Goal: Information Seeking & Learning: Learn about a topic

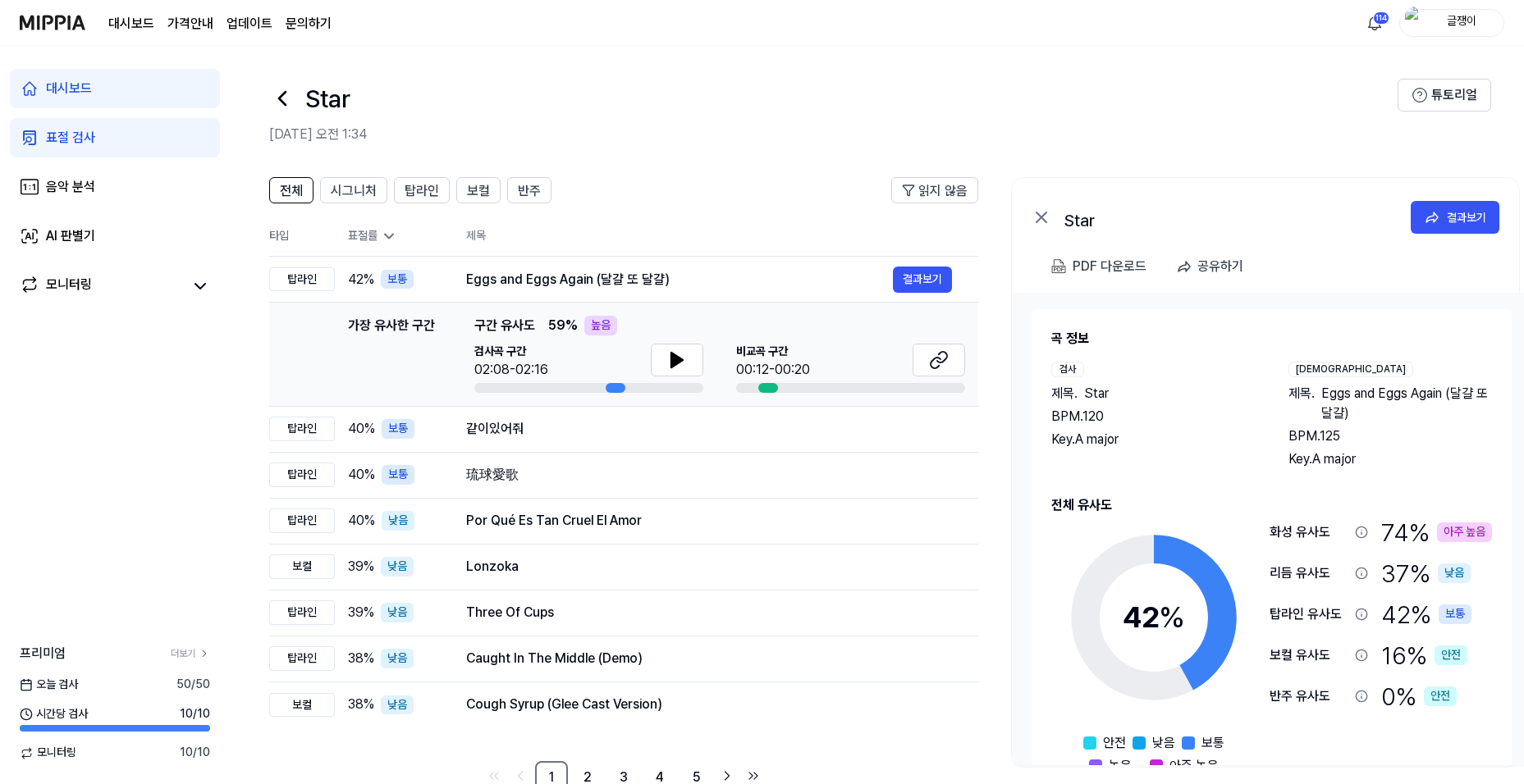
scroll to position [0, 1]
click at [283, 92] on icon at bounding box center [283, 98] width 26 height 26
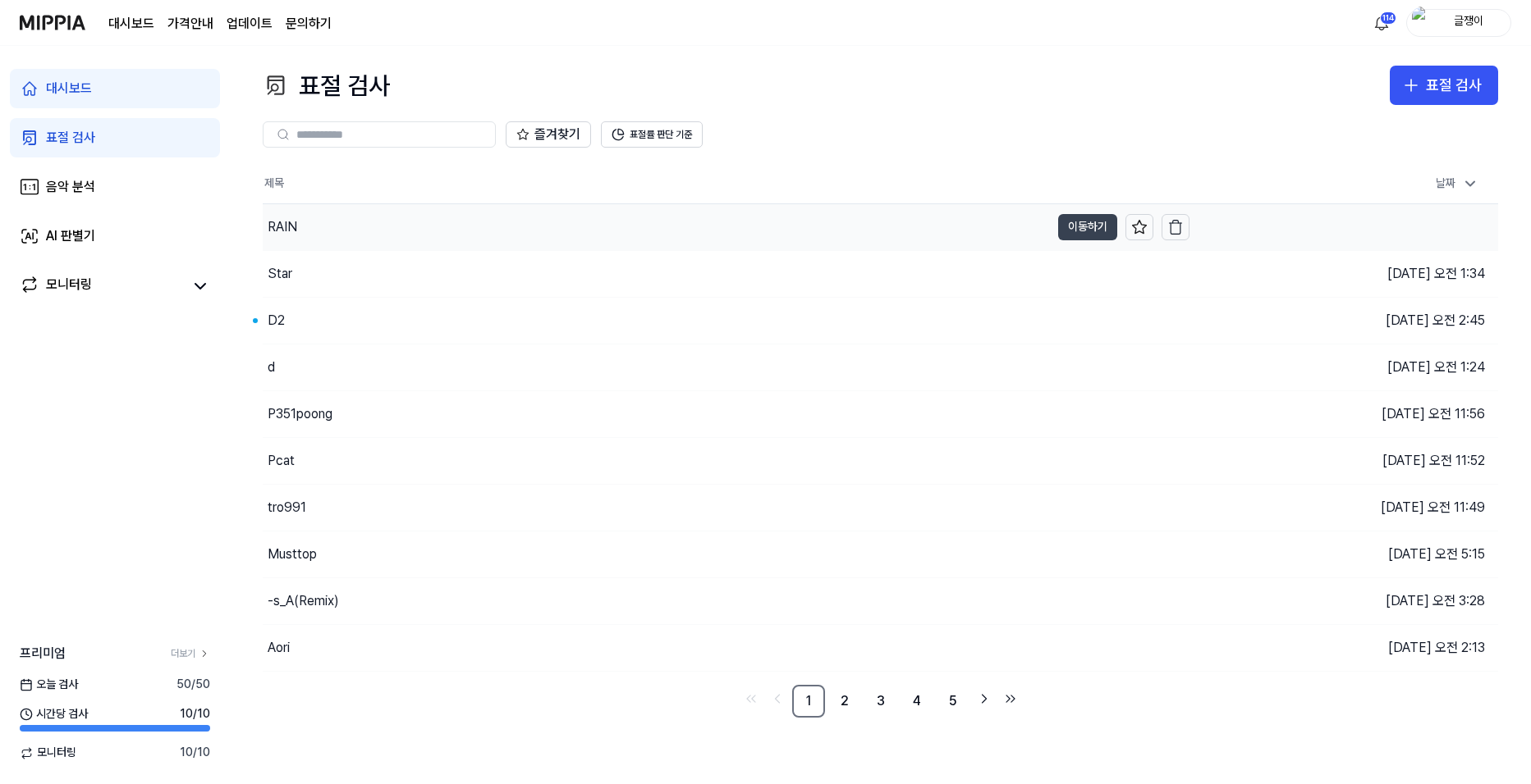
click at [1093, 226] on button "이동하기" at bounding box center [1088, 228] width 60 height 26
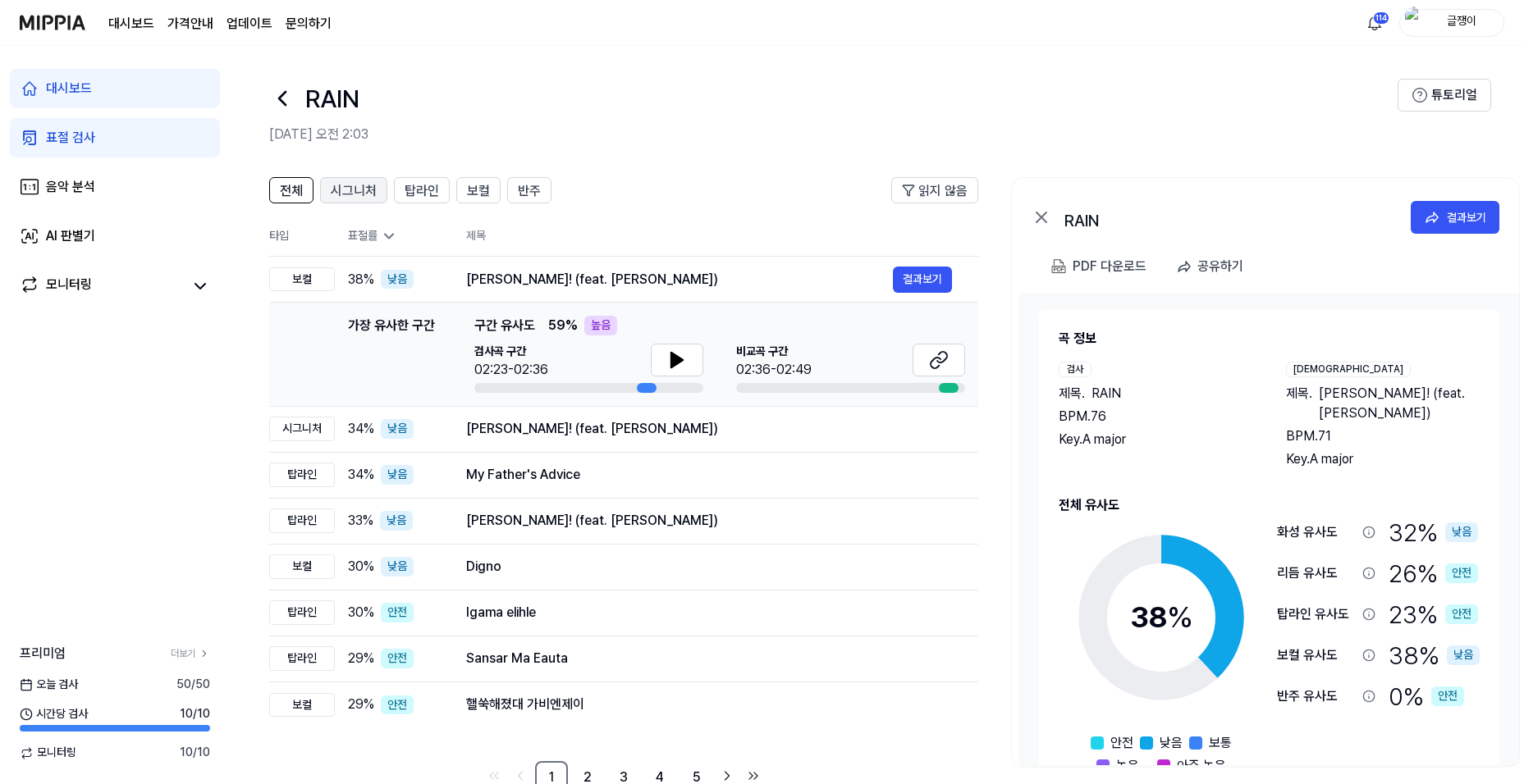
click at [352, 197] on span "시그니처" at bounding box center [353, 191] width 46 height 20
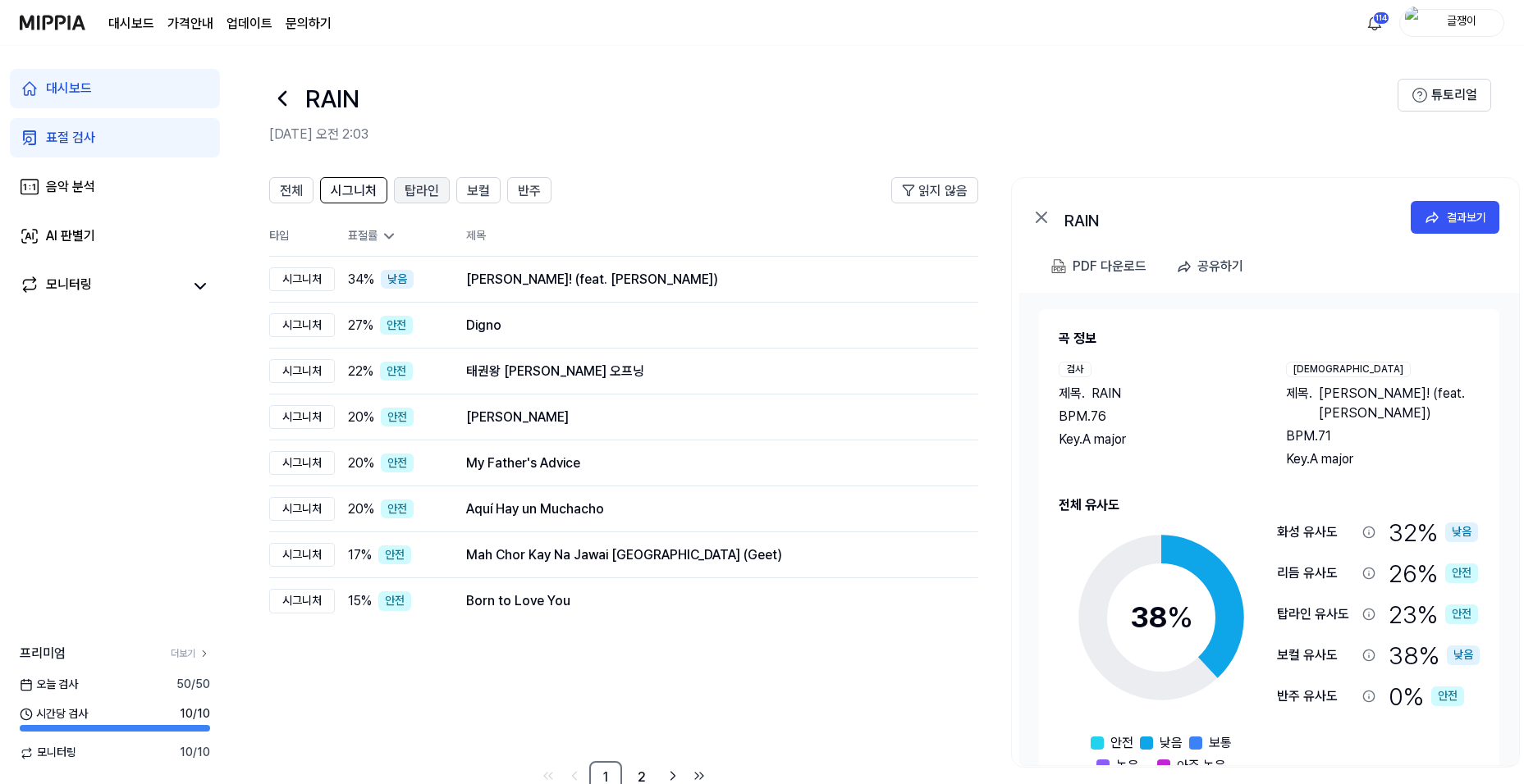
click at [419, 197] on span "탑라인" at bounding box center [421, 191] width 34 height 20
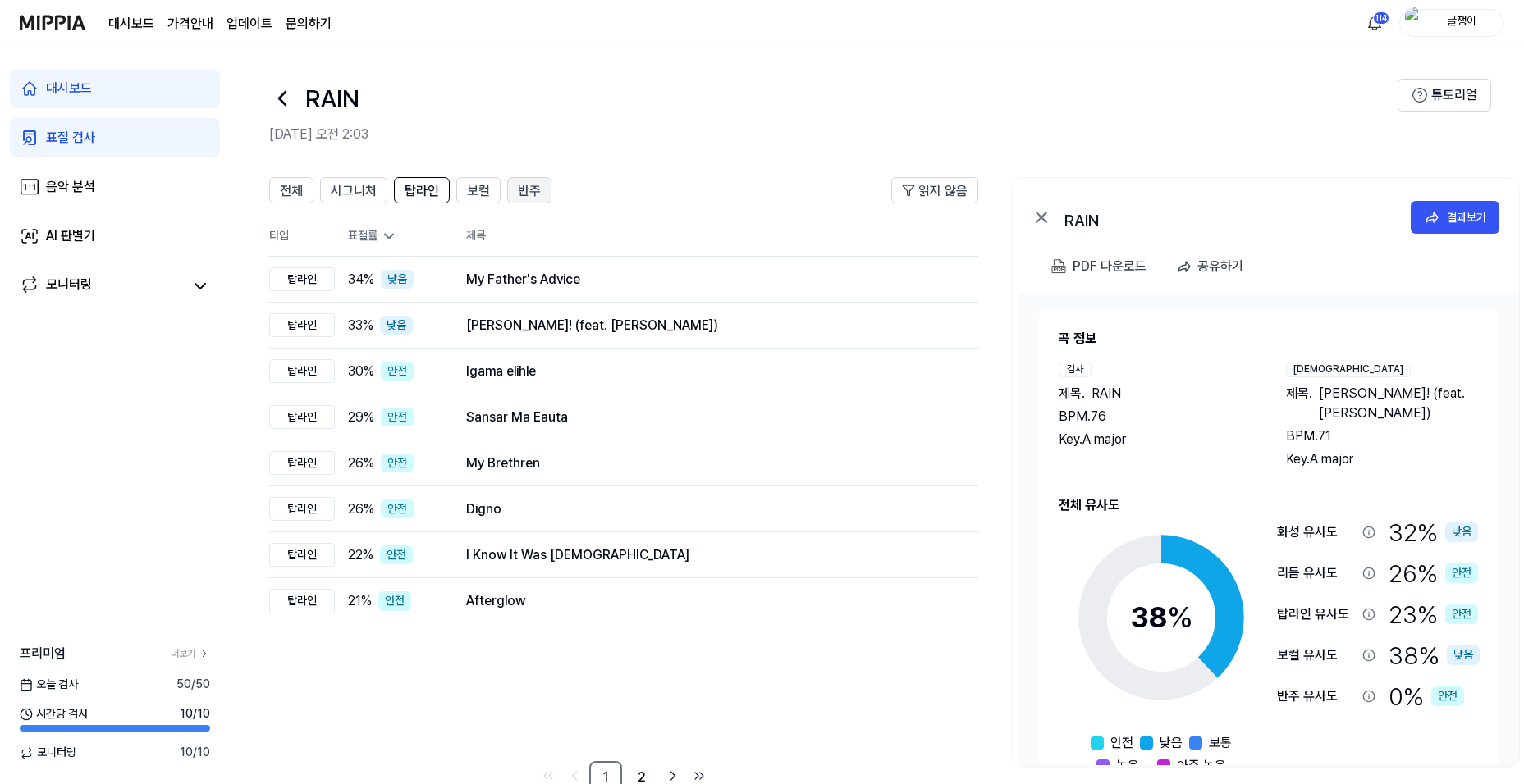
click at [490, 190] on button "보컬" at bounding box center [478, 191] width 44 height 26
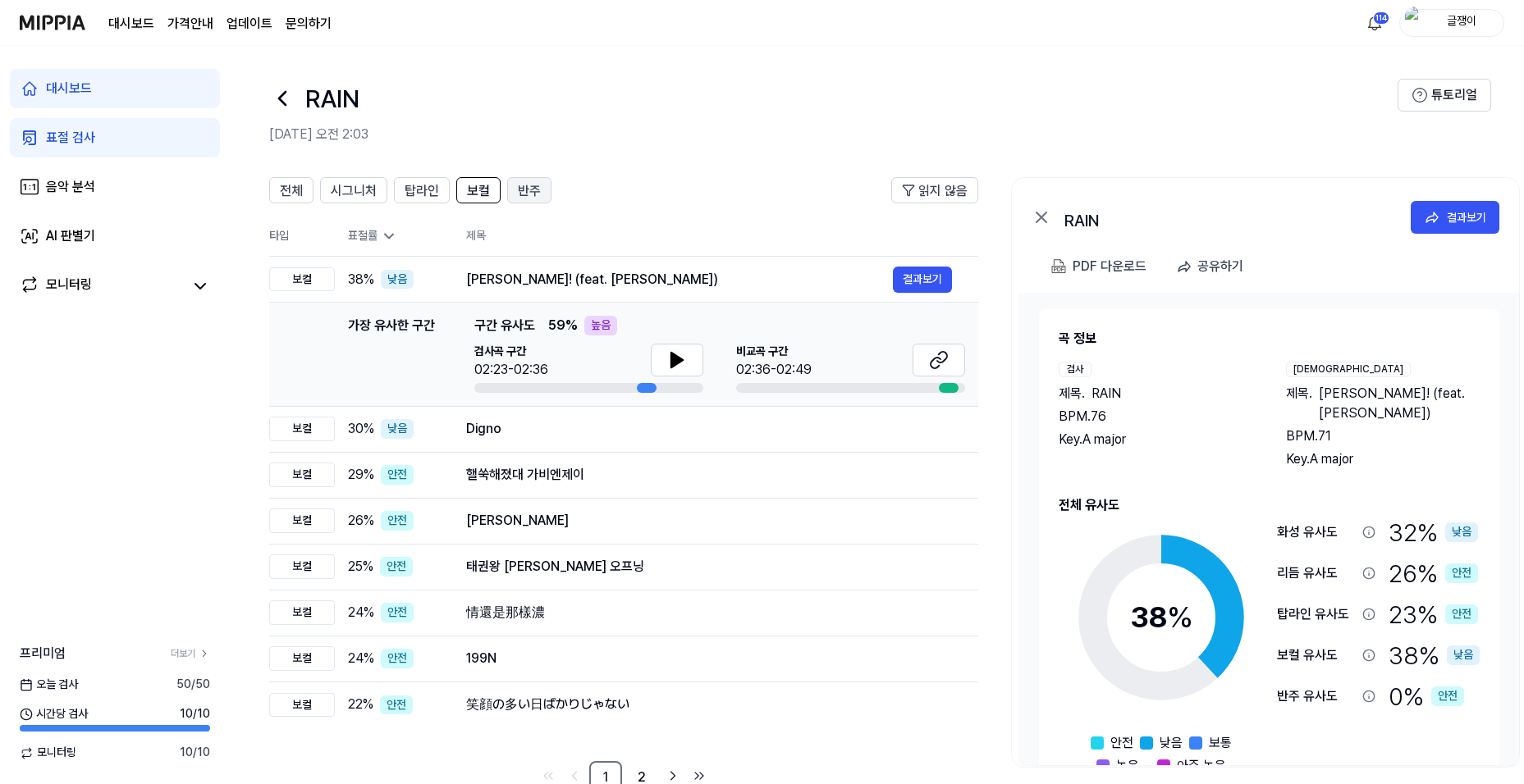
click at [545, 196] on button "반주" at bounding box center [529, 191] width 44 height 26
